Goal: Task Accomplishment & Management: Use online tool/utility

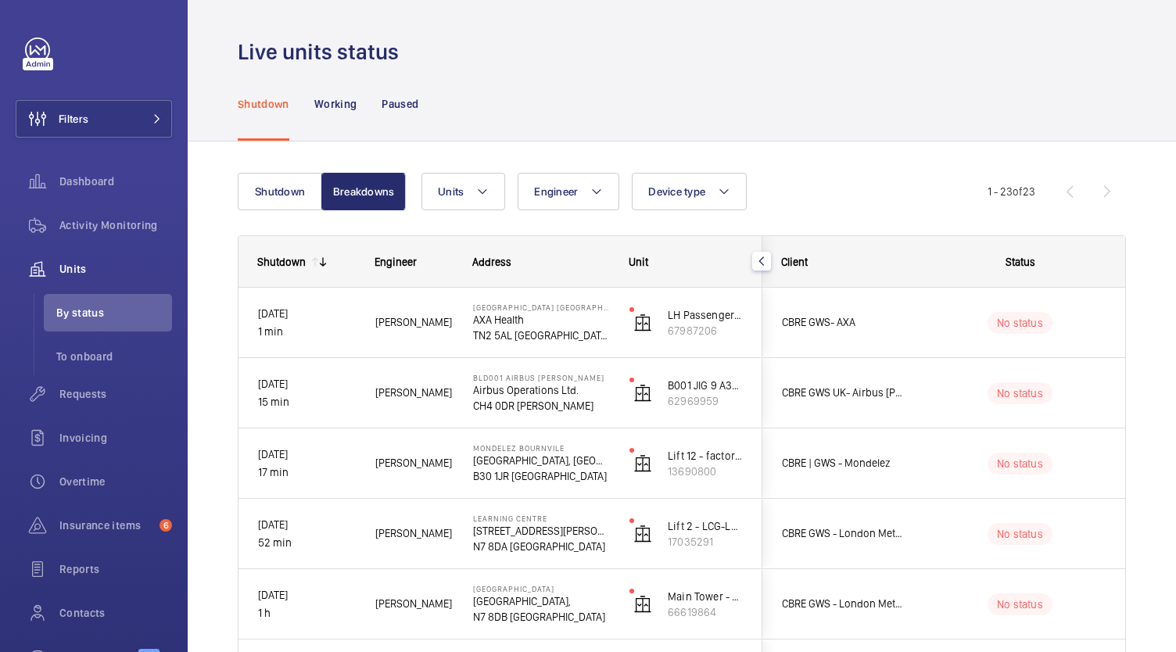
scroll to position [239, 0]
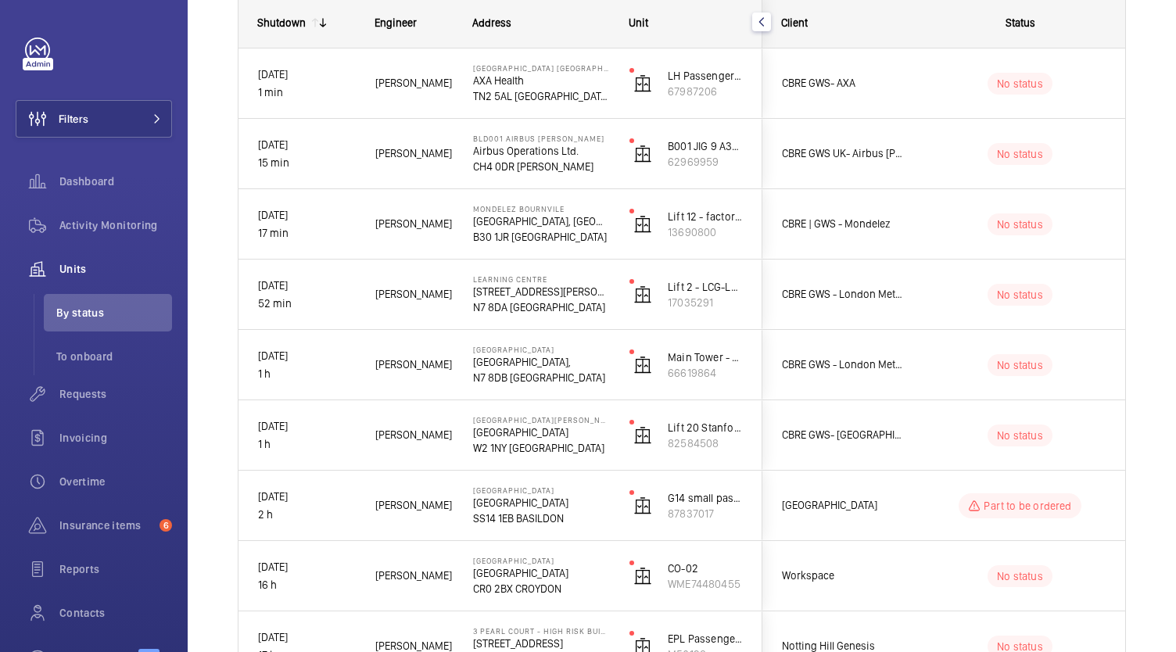
click at [150, 41] on div at bounding box center [98, 50] width 147 height 25
click at [199, 59] on div at bounding box center [187, 49] width 31 height 31
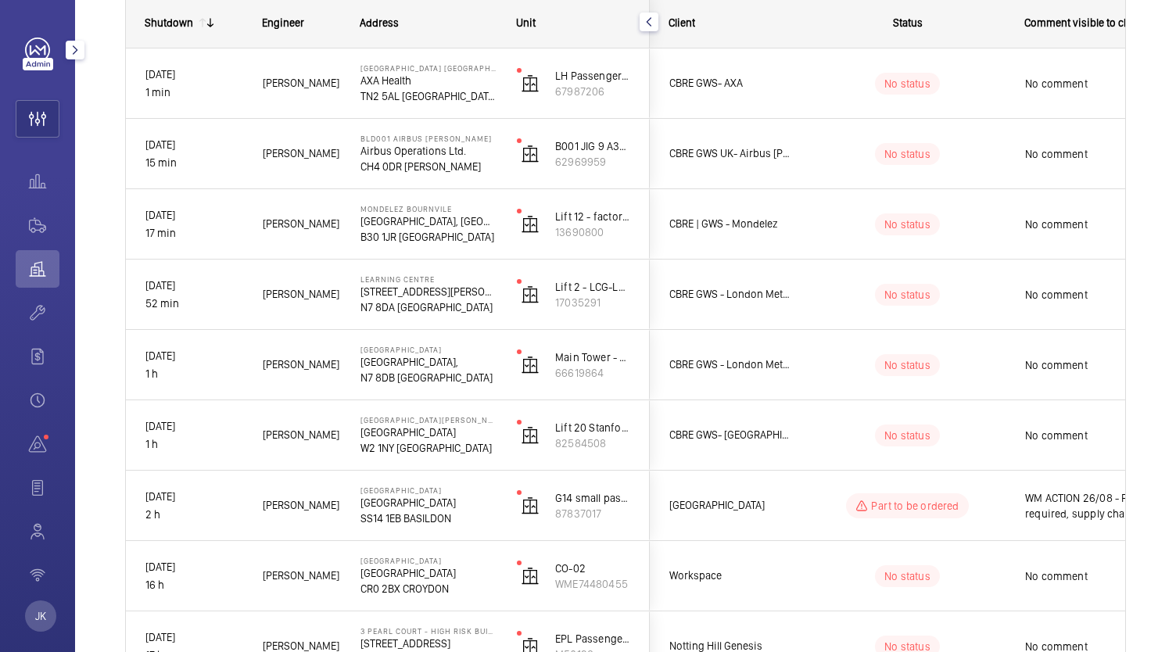
click at [74, 48] on mat-icon "button" at bounding box center [75, 50] width 19 height 13
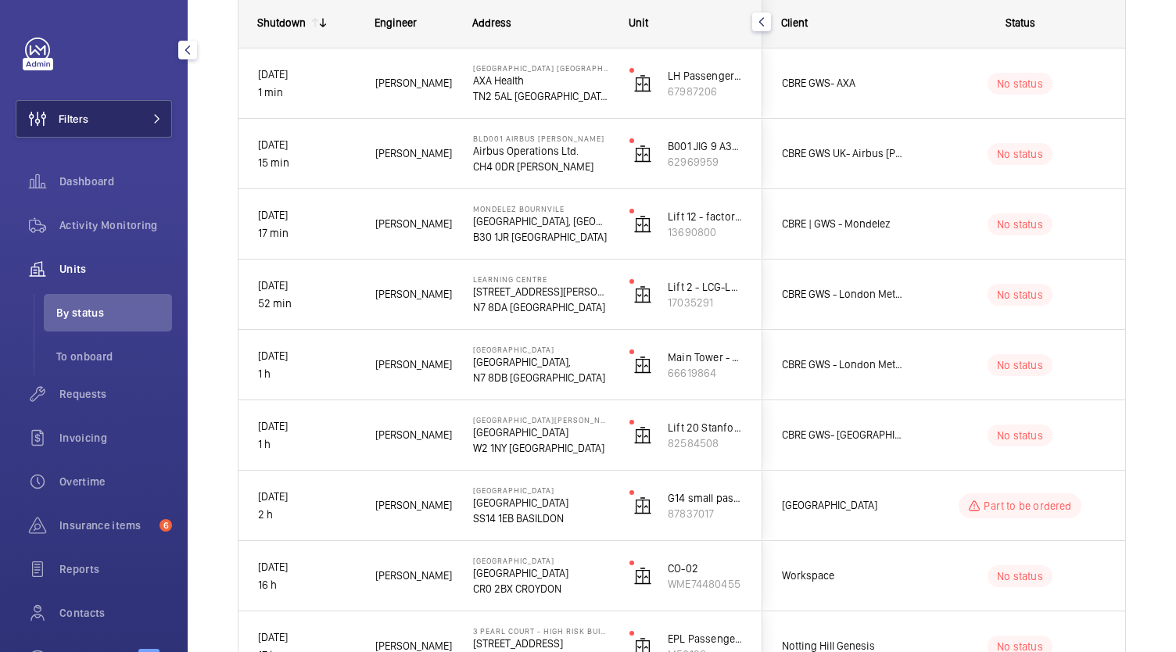
click at [130, 127] on button "Filters" at bounding box center [94, 119] width 156 height 38
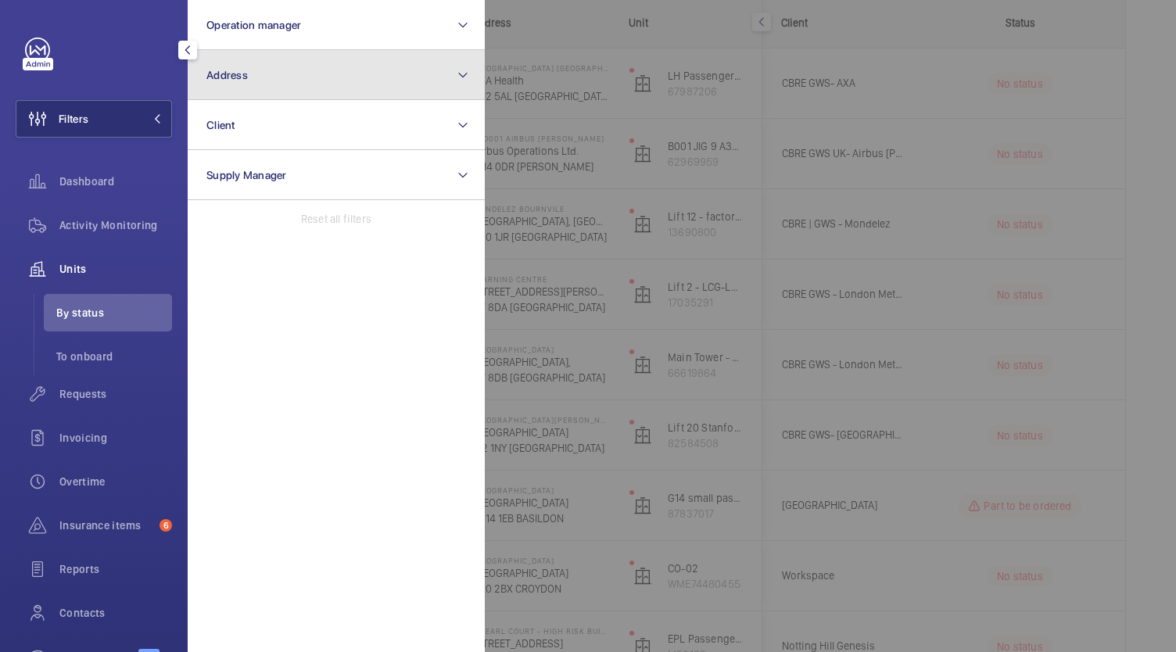
click at [357, 75] on button "Address" at bounding box center [336, 75] width 297 height 50
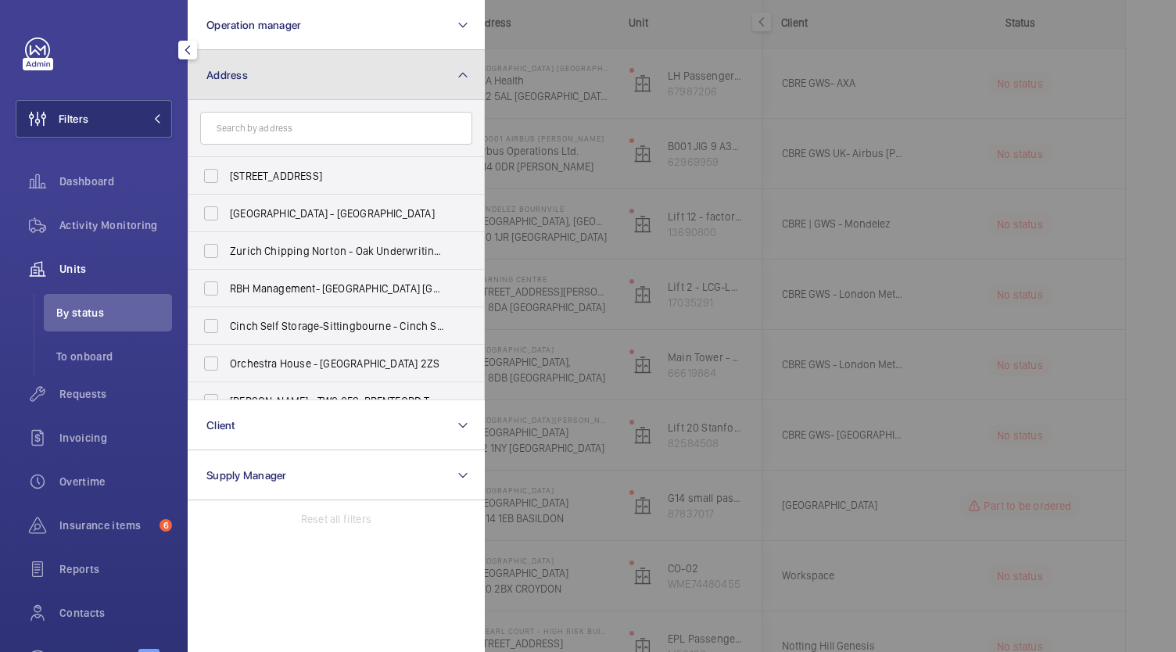
click at [473, 61] on button "Address" at bounding box center [336, 75] width 297 height 50
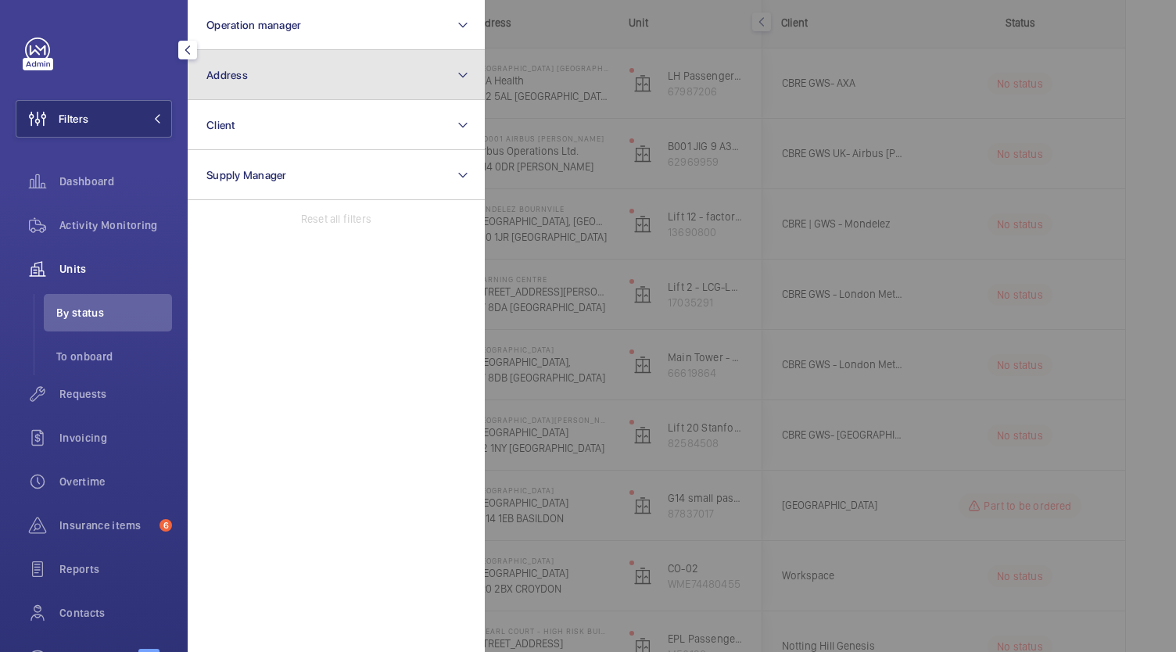
click at [457, 76] on mat-icon at bounding box center [463, 75] width 13 height 19
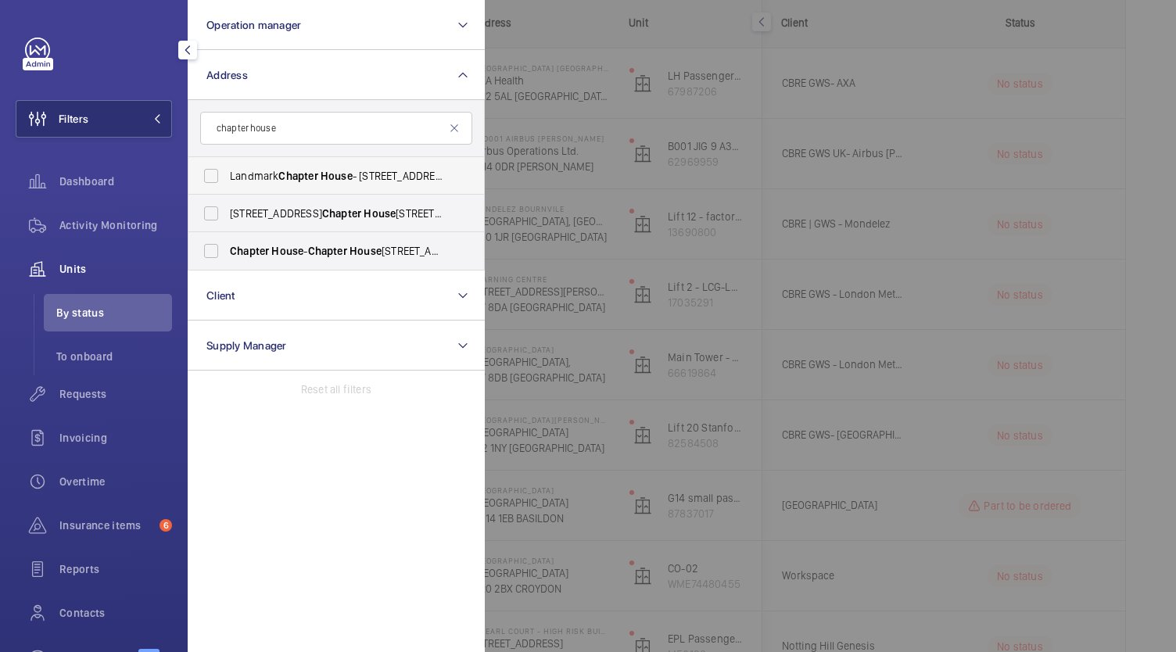
type input "chapter house"
click at [332, 174] on span "House" at bounding box center [337, 176] width 32 height 13
click at [227, 174] on input "Landmark Chapter House - [STREET_ADDRESS]" at bounding box center [210, 175] width 31 height 31
checkbox input "true"
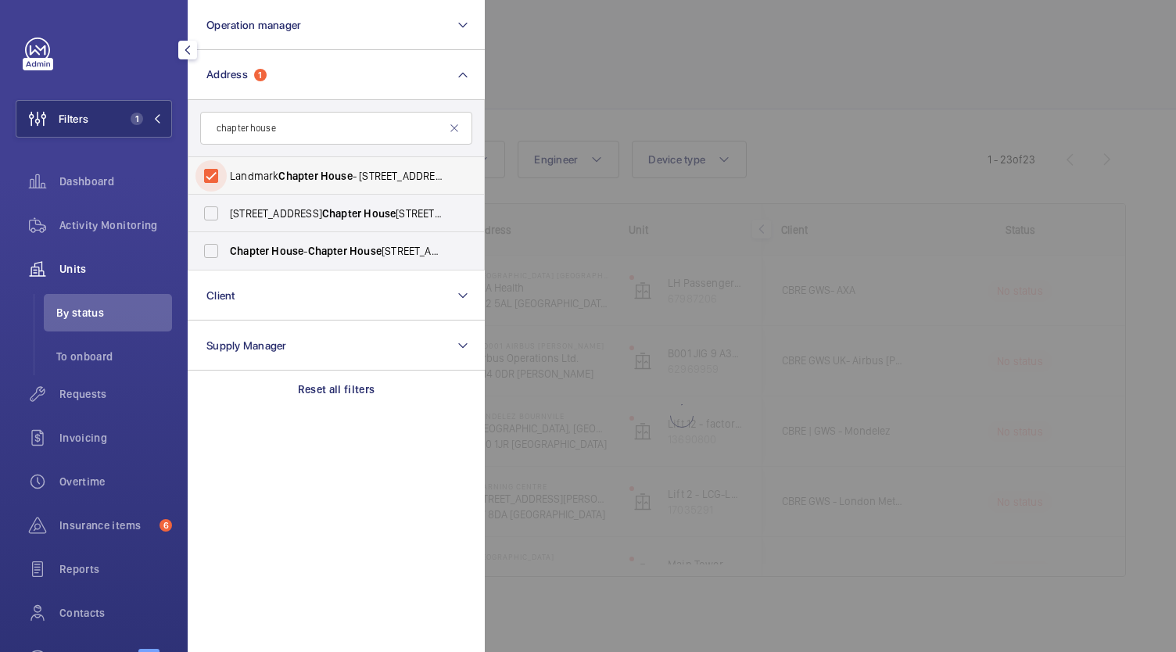
scroll to position [32, 0]
click at [679, 358] on div at bounding box center [1073, 326] width 1176 height 652
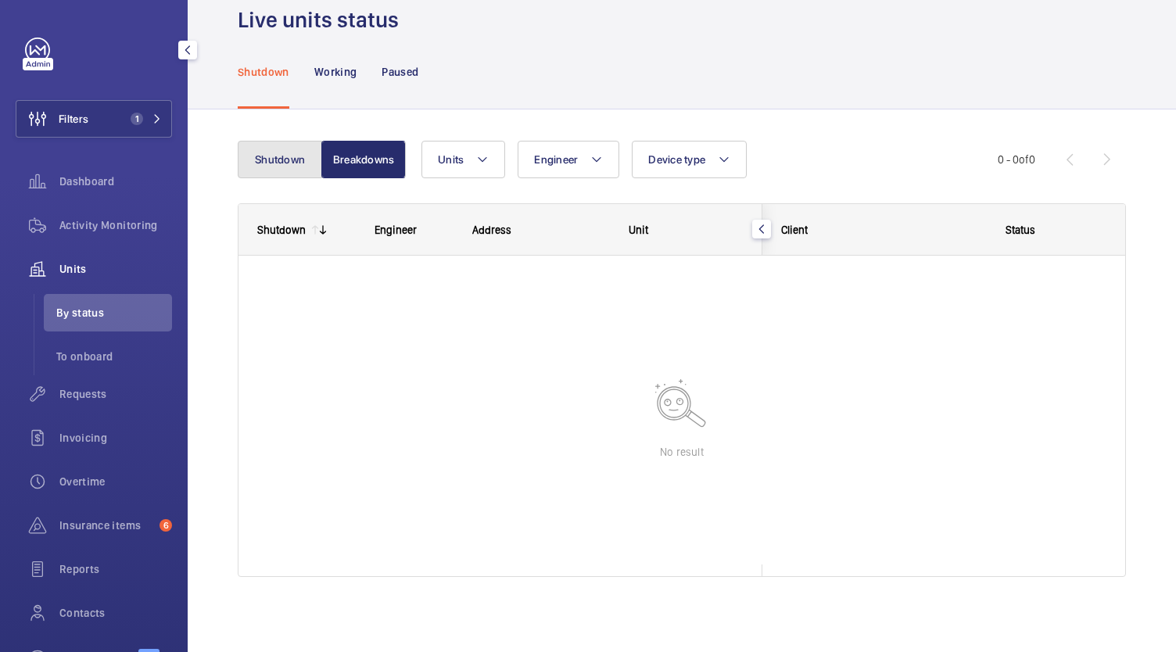
click at [275, 152] on button "Shutdown" at bounding box center [280, 160] width 84 height 38
click at [375, 174] on button "Breakdowns" at bounding box center [362, 160] width 84 height 38
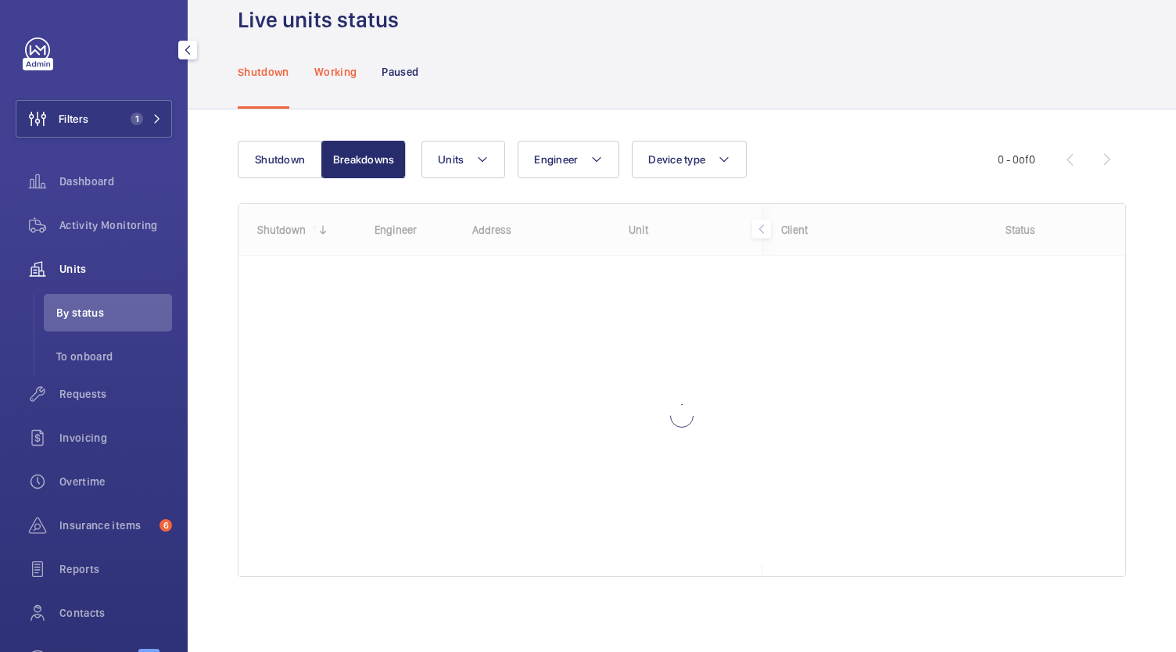
click at [342, 72] on p "Working" at bounding box center [335, 72] width 42 height 16
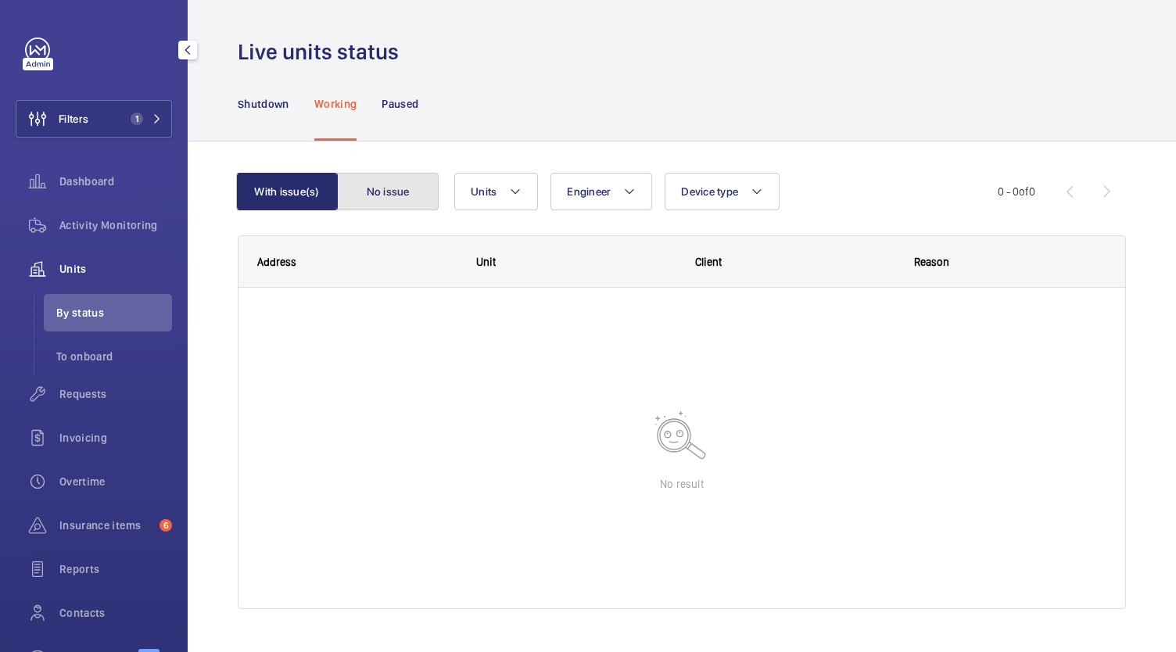
click at [397, 191] on button "No issue" at bounding box center [388, 192] width 102 height 38
